Goal: Transaction & Acquisition: Purchase product/service

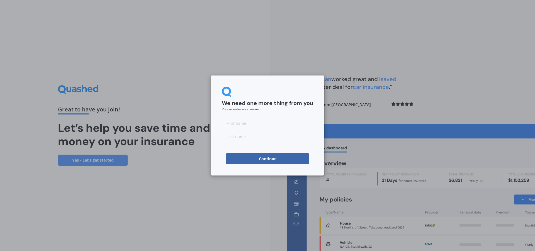
click at [254, 124] on input at bounding box center [267, 123] width 91 height 11
type input "Suzie"
type input "Harkerss"
click at [267, 159] on button "Continue" at bounding box center [268, 158] width 84 height 11
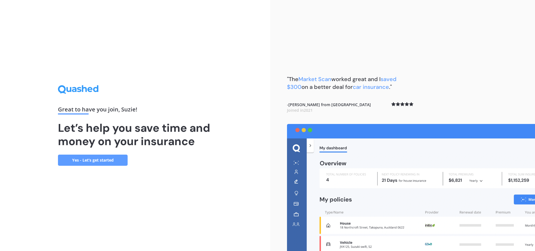
click at [114, 163] on link "Yes - Let’s get started" at bounding box center [93, 160] width 70 height 11
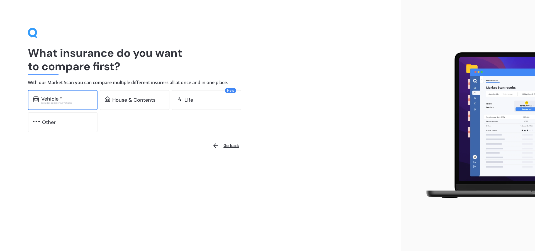
click at [78, 105] on div "Vehicle * Excludes commercial vehicles" at bounding box center [63, 100] width 70 height 20
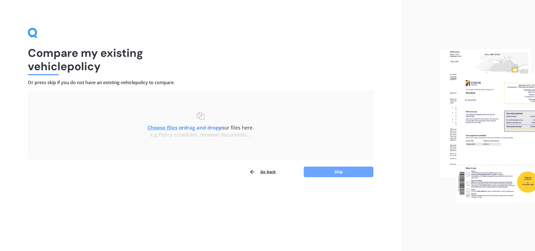
click at [323, 172] on button "Skip" at bounding box center [339, 172] width 70 height 11
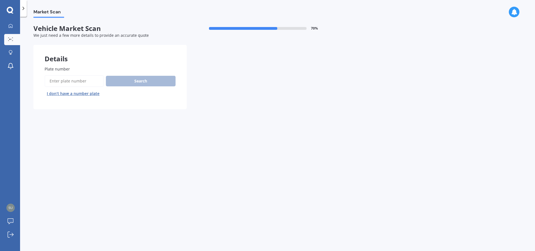
click at [82, 82] on input "Plate number" at bounding box center [74, 81] width 59 height 12
type input "NYT954"
click at [143, 83] on button "Search" at bounding box center [141, 81] width 70 height 11
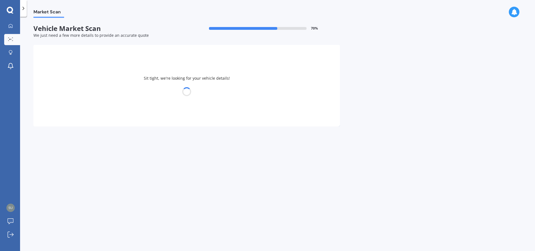
select select "SUBARU"
select select "XV"
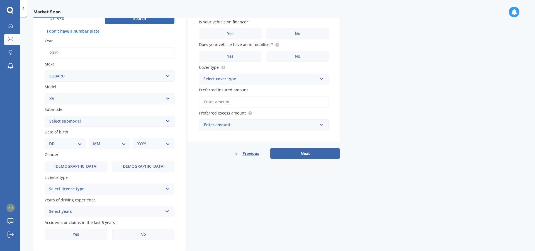
scroll to position [64, 0]
click at [49, 140] on select "DD 01 02 03 04 05 06 07 08 09 10 11 12 13 14 15 16 17 18 19 20 21 22 23 24 25 2…" at bounding box center [65, 143] width 33 height 6
select select "30"
click option "30" at bounding box center [0, 0] width 0 height 0
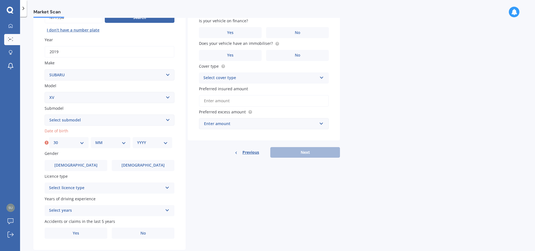
click at [95, 140] on select "MM 01 02 03 04 05 06 07 08 09 10 11 12" at bounding box center [110, 143] width 31 height 6
select select "04"
click option "04" at bounding box center [0, 0] width 0 height 0
click at [137, 140] on select "YYYY 2025 2024 2023 2022 2021 2020 2019 2018 2017 2016 2015 2014 2013 2012 2011…" at bounding box center [152, 143] width 31 height 6
select select "1990"
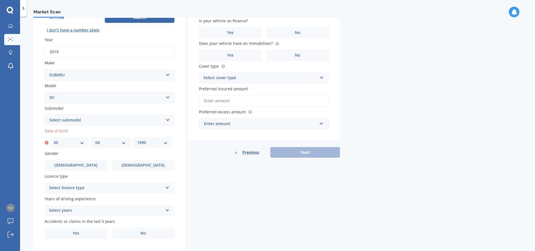
click option "1990" at bounding box center [0, 0] width 0 height 0
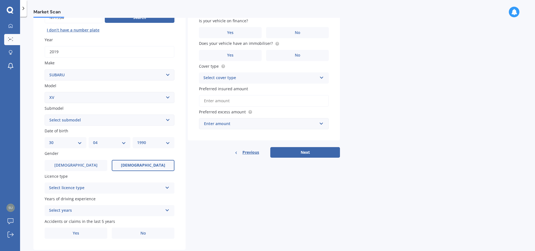
click at [142, 166] on span "[DEMOGRAPHIC_DATA]" at bounding box center [143, 165] width 44 height 5
click at [0, 0] on input "[DEMOGRAPHIC_DATA]" at bounding box center [0, 0] width 0 height 0
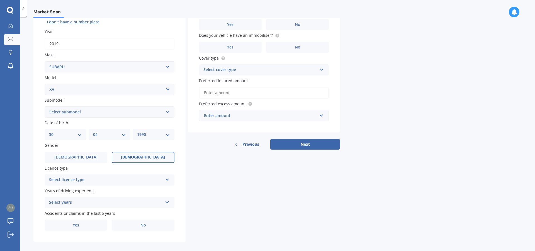
scroll to position [78, 0]
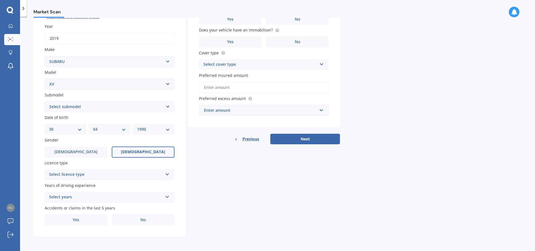
click at [95, 175] on div "Select licence type" at bounding box center [106, 174] width 114 height 7
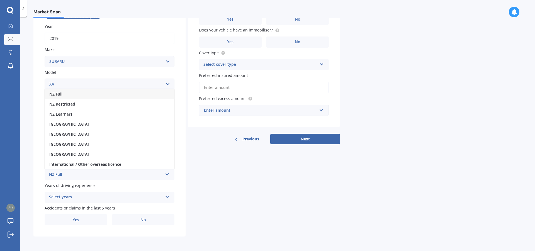
click at [61, 95] on span "NZ Full" at bounding box center [55, 93] width 13 height 5
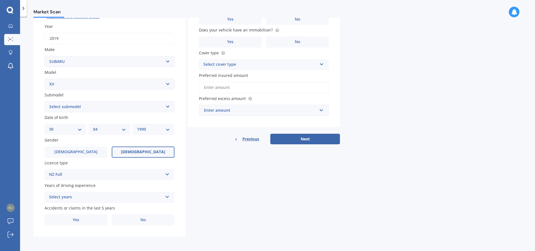
click at [98, 197] on div "Select years" at bounding box center [106, 197] width 114 height 7
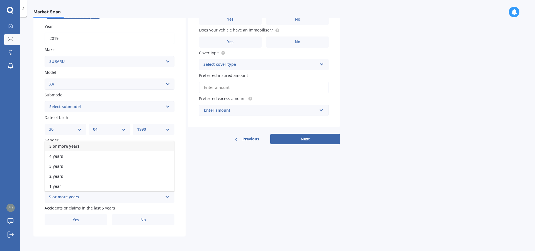
click at [72, 146] on span "5 or more years" at bounding box center [64, 146] width 30 height 5
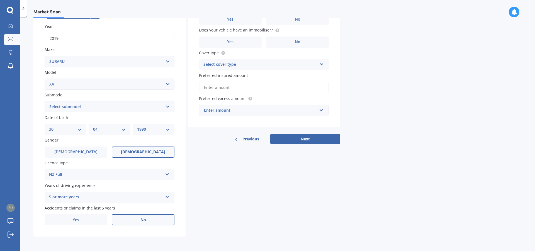
click at [128, 216] on label "No" at bounding box center [143, 219] width 63 height 11
click at [0, 0] on input "No" at bounding box center [0, 0] width 0 height 0
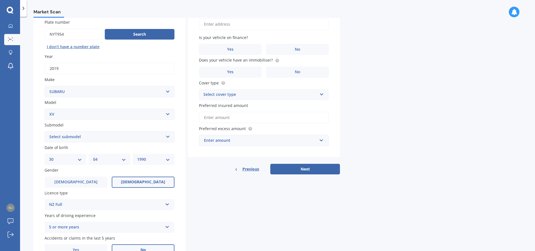
scroll to position [0, 0]
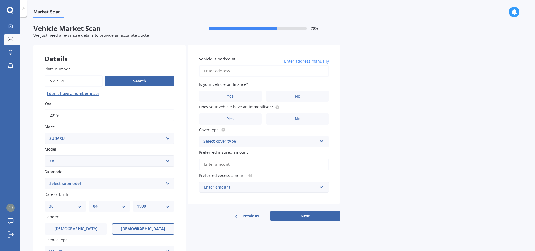
click at [215, 72] on input "Vehicle is parked at" at bounding box center [264, 71] width 130 height 12
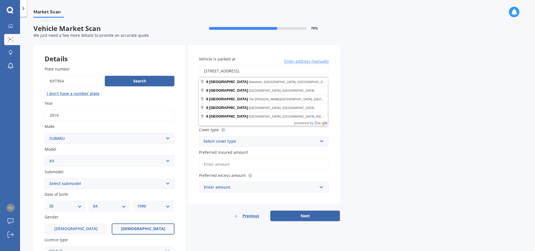
type input "[STREET_ADDRESS]"
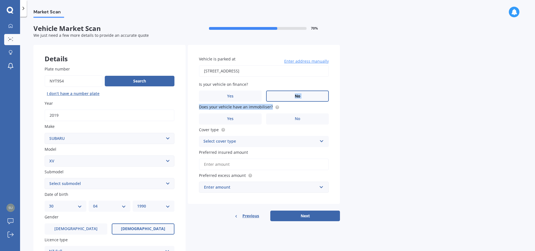
click at [294, 98] on label "No" at bounding box center [297, 96] width 63 height 11
click at [0, 0] on input "No" at bounding box center [0, 0] width 0 height 0
click at [296, 120] on span "No" at bounding box center [298, 119] width 6 height 5
click at [0, 0] on input "No" at bounding box center [0, 0] width 0 height 0
click at [273, 142] on div "Select cover type" at bounding box center [261, 141] width 114 height 7
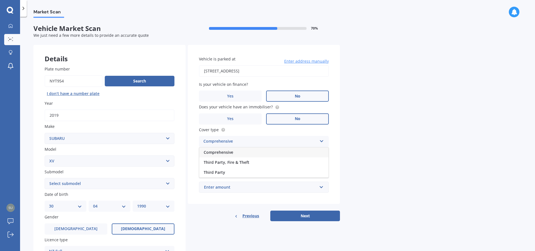
click at [234, 151] on div "Comprehensive" at bounding box center [263, 153] width 129 height 10
click at [243, 166] on input "Preferred insured amount" at bounding box center [264, 165] width 130 height 12
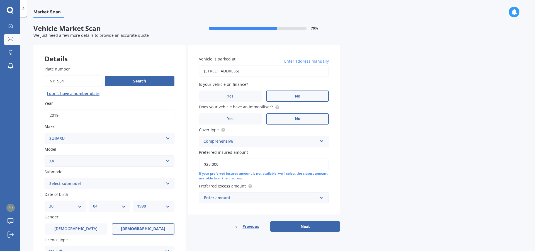
click at [231, 168] on input "$25,000" at bounding box center [264, 165] width 130 height 12
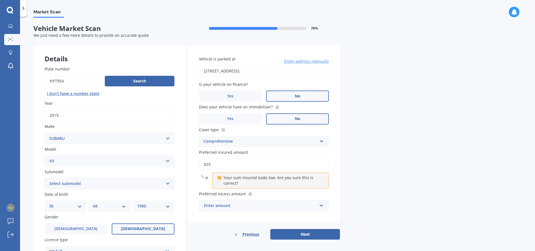
type input "$2"
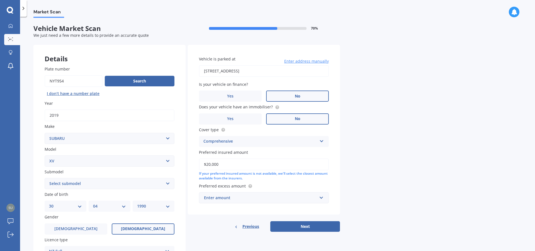
type input "$20,000"
click at [233, 198] on div "Enter amount" at bounding box center [260, 198] width 113 height 6
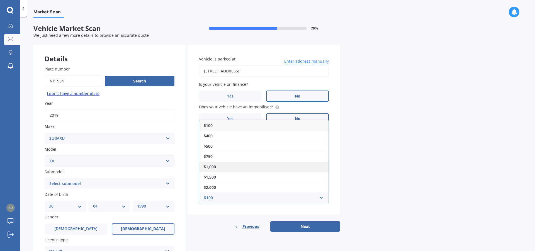
click at [214, 168] on span "$1,000" at bounding box center [210, 166] width 12 height 5
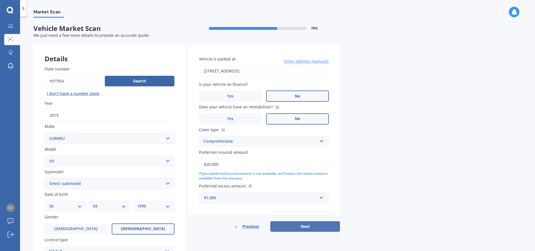
click at [293, 230] on button "Next" at bounding box center [305, 226] width 70 height 11
click at [45, 178] on select "Select submodel 2.0i 2.0i Hybrid 4WD 2.0i-L 2.0i-S 2.0L 4WD 2.0L AWD Hatchback …" at bounding box center [110, 183] width 130 height 11
select select "2.0I-L"
click option "2.0i-L" at bounding box center [0, 0] width 0 height 0
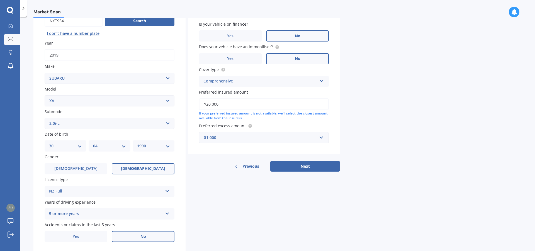
scroll to position [64, 0]
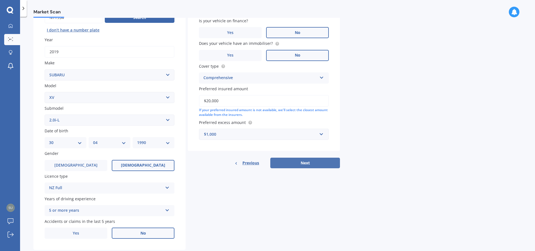
click at [306, 163] on button "Next" at bounding box center [305, 163] width 70 height 11
select select "30"
select select "04"
select select "1990"
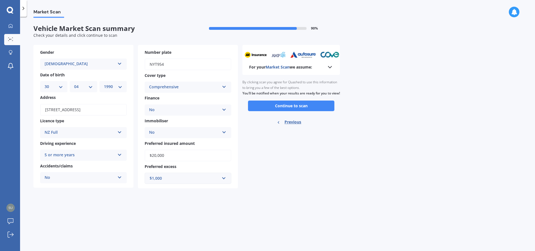
scroll to position [0, 0]
click at [283, 111] on button "Continue to scan" at bounding box center [291, 106] width 86 height 11
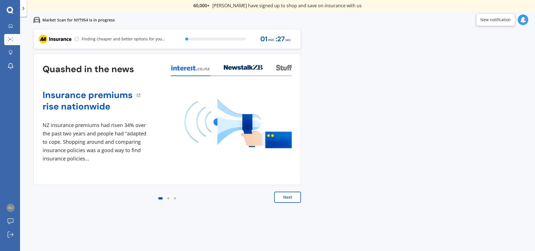
click at [286, 200] on button "Next" at bounding box center [287, 197] width 27 height 11
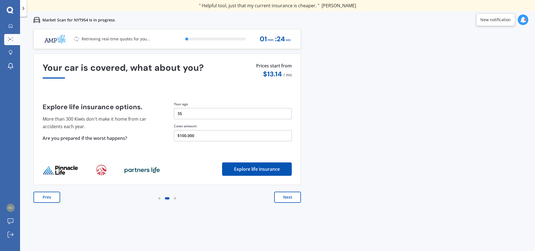
click at [286, 200] on button "Next" at bounding box center [287, 197] width 27 height 11
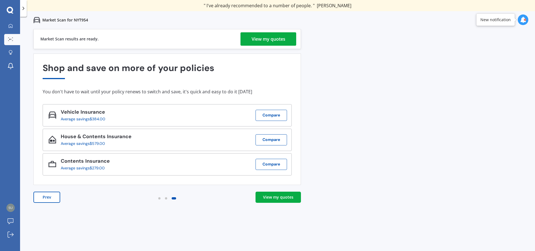
click at [268, 195] on div "View my quotes" at bounding box center [278, 198] width 30 height 6
